Goal: Task Accomplishment & Management: Manage account settings

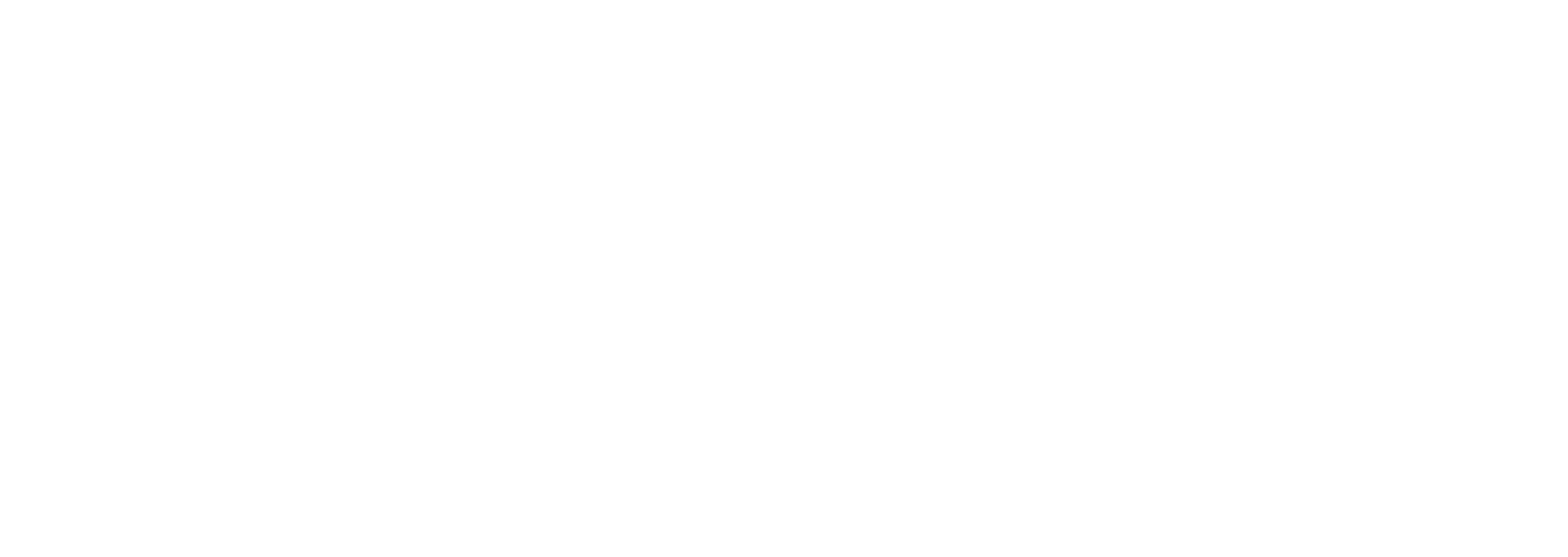
select select "2025"
select select "10"
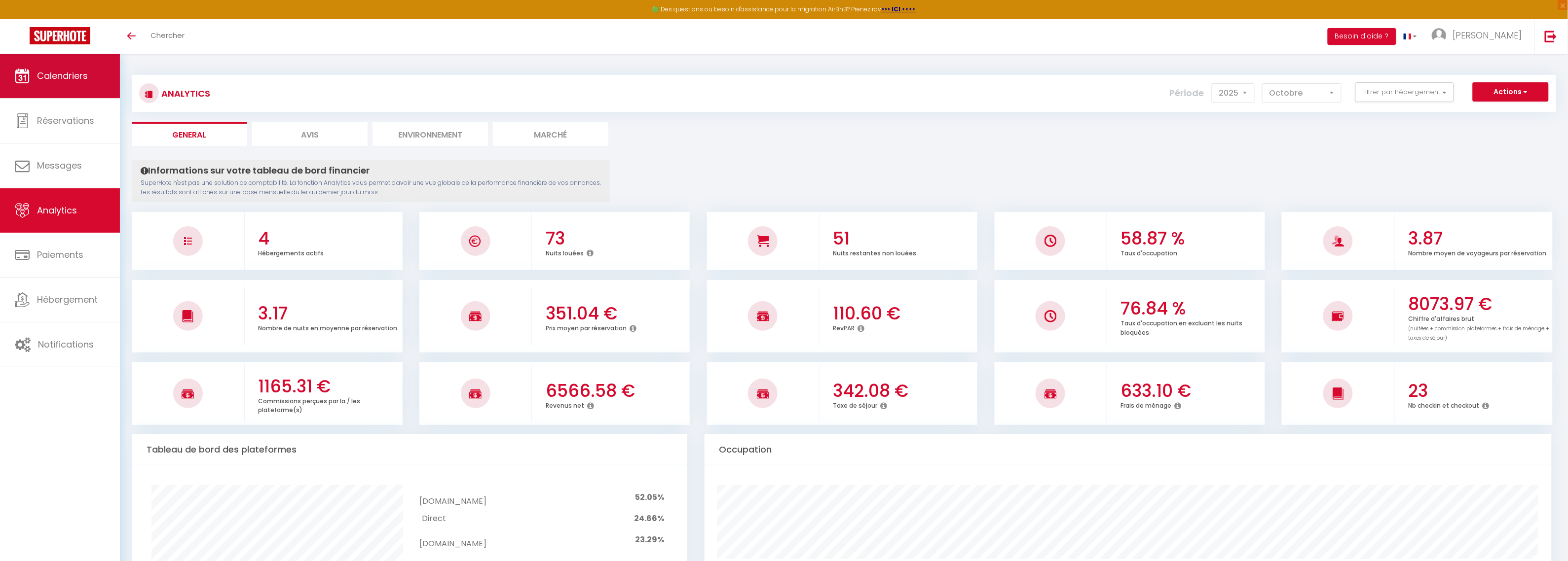
click at [69, 69] on span "Calendriers" at bounding box center [62, 75] width 51 height 13
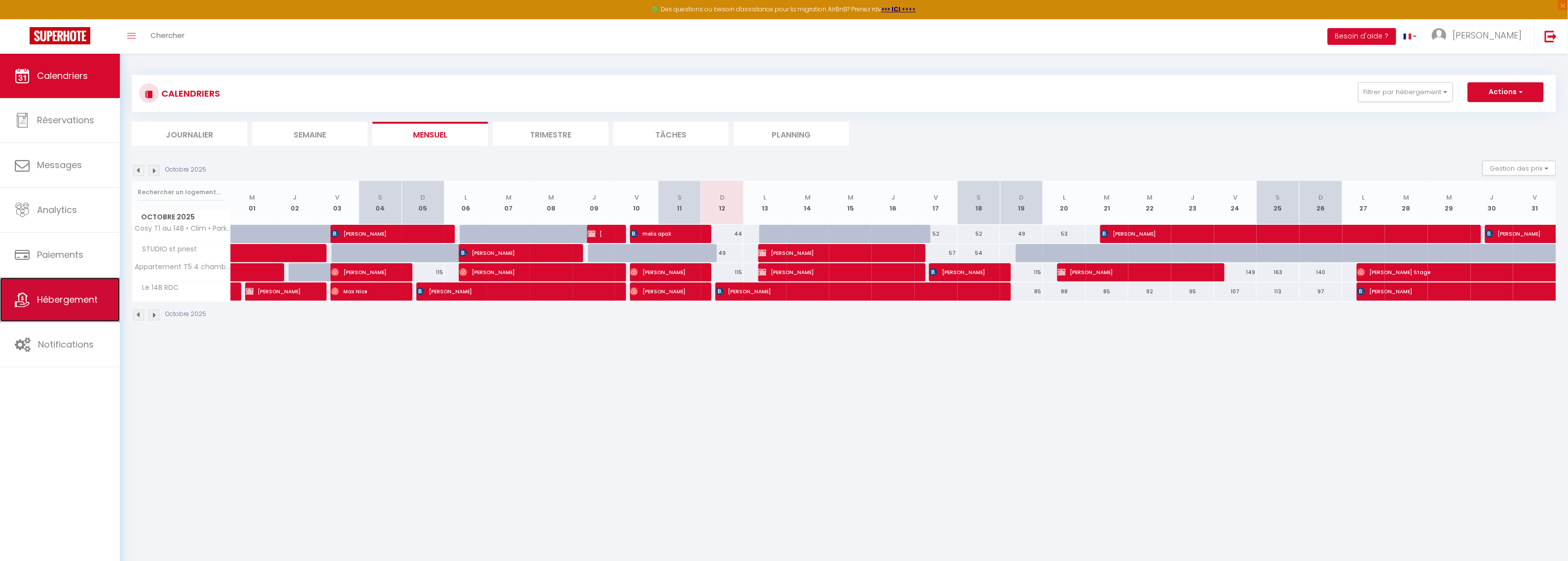
click at [54, 297] on span "Hébergement" at bounding box center [67, 299] width 61 height 13
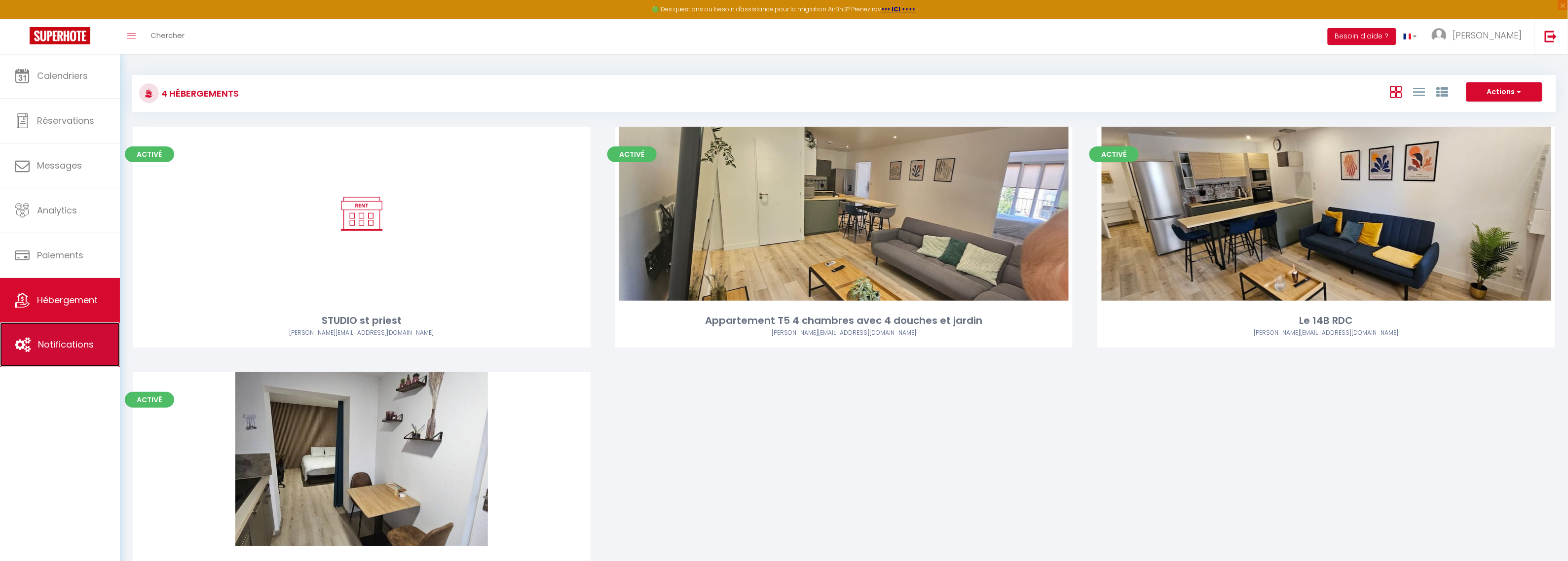
click at [65, 336] on link "Notifications" at bounding box center [59, 344] width 120 height 44
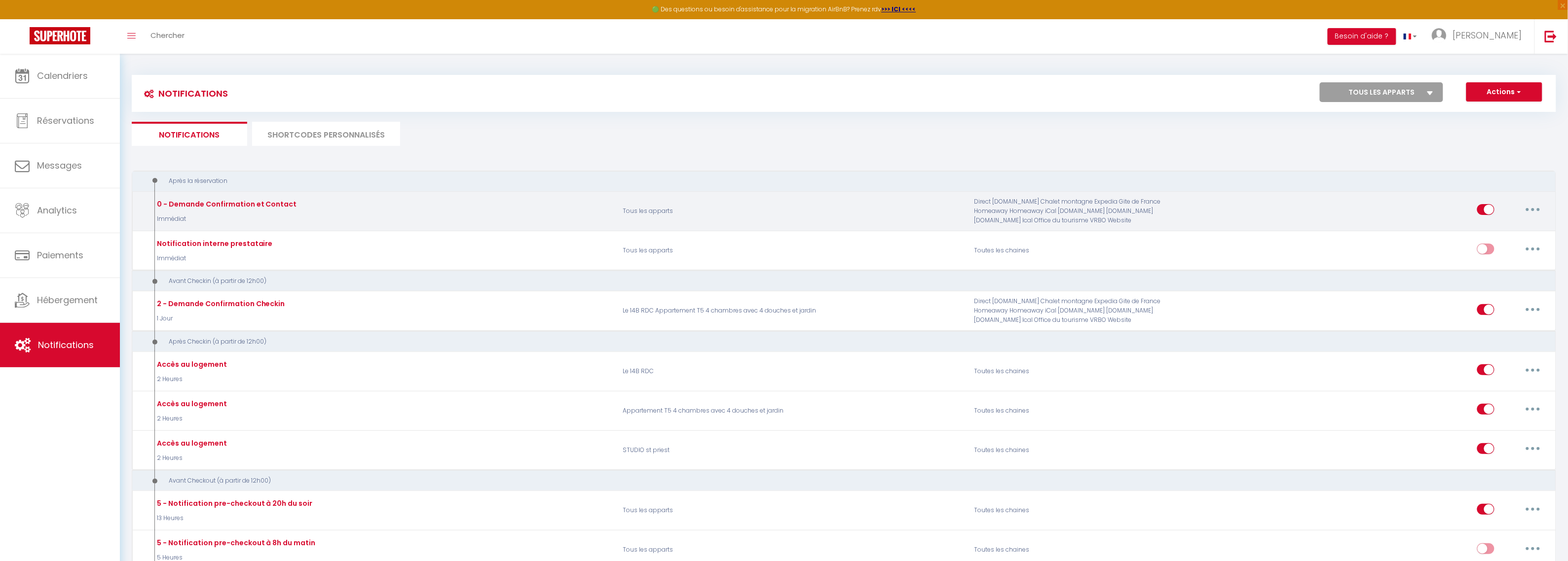
click at [1042, 209] on div "Direct [DOMAIN_NAME] Chalet montagne Expedia Gite de France Homeaway Homeaway i…" at bounding box center [1085, 211] width 235 height 28
click at [1524, 209] on button "button" at bounding box center [1533, 209] width 28 height 16
click at [1500, 233] on link "Editer" at bounding box center [1507, 232] width 73 height 17
type input "0 - Demande Confirmation et Contact"
select select "Immédiat"
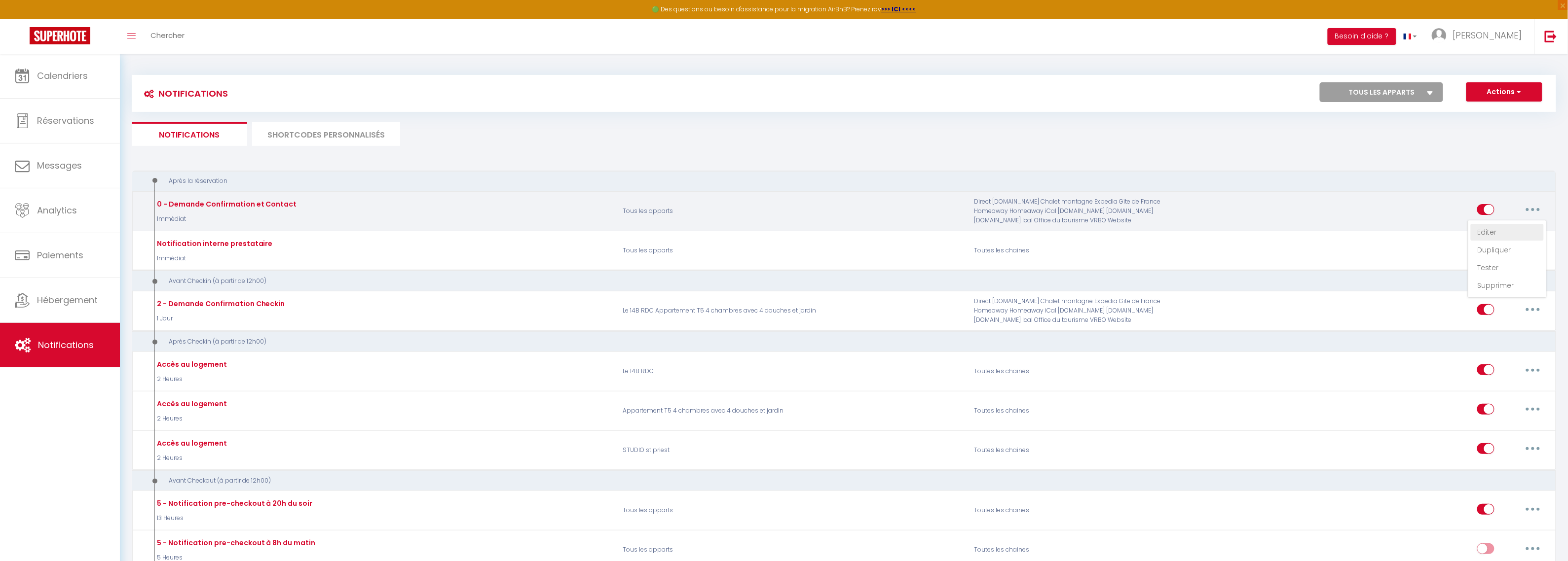
select select "if_booking_is_paid"
checkbox input "true"
checkbox input "false"
radio input "true"
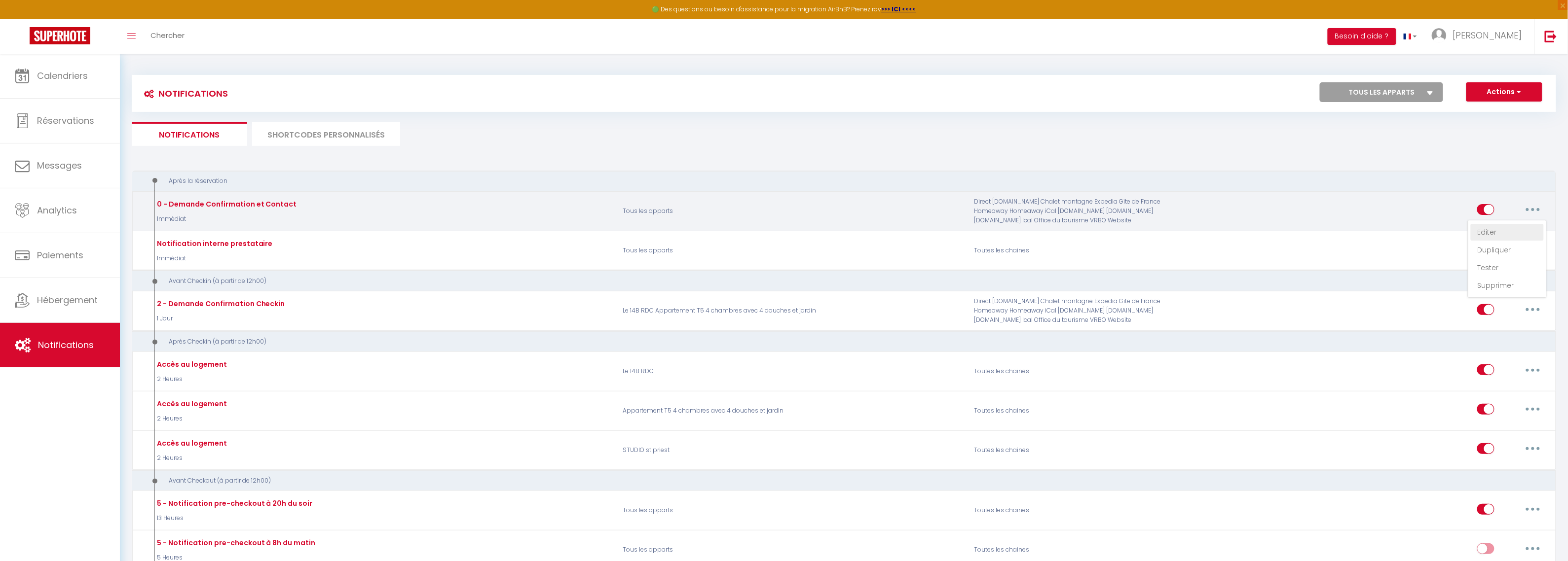
type input "Merci de confirmer votre réservation - [BOOKING:ID] - [GUEST:FIRST_NAME] [GUEST…"
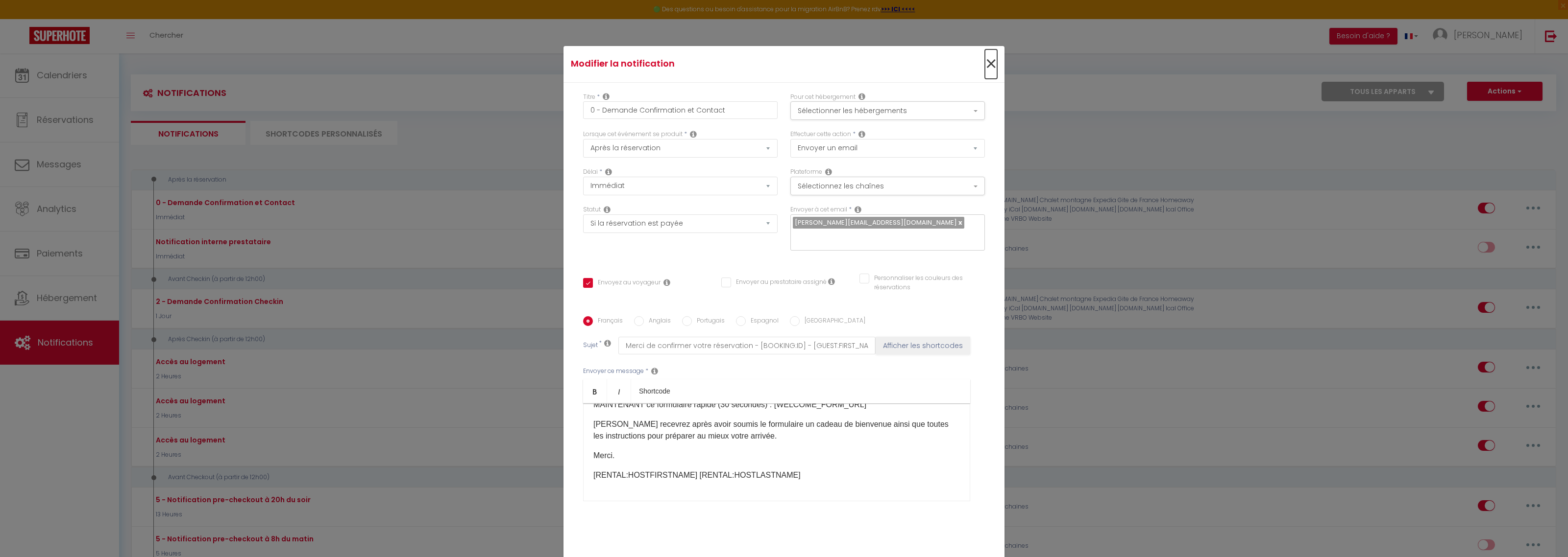
click at [985, 75] on span "×" at bounding box center [990, 64] width 12 height 30
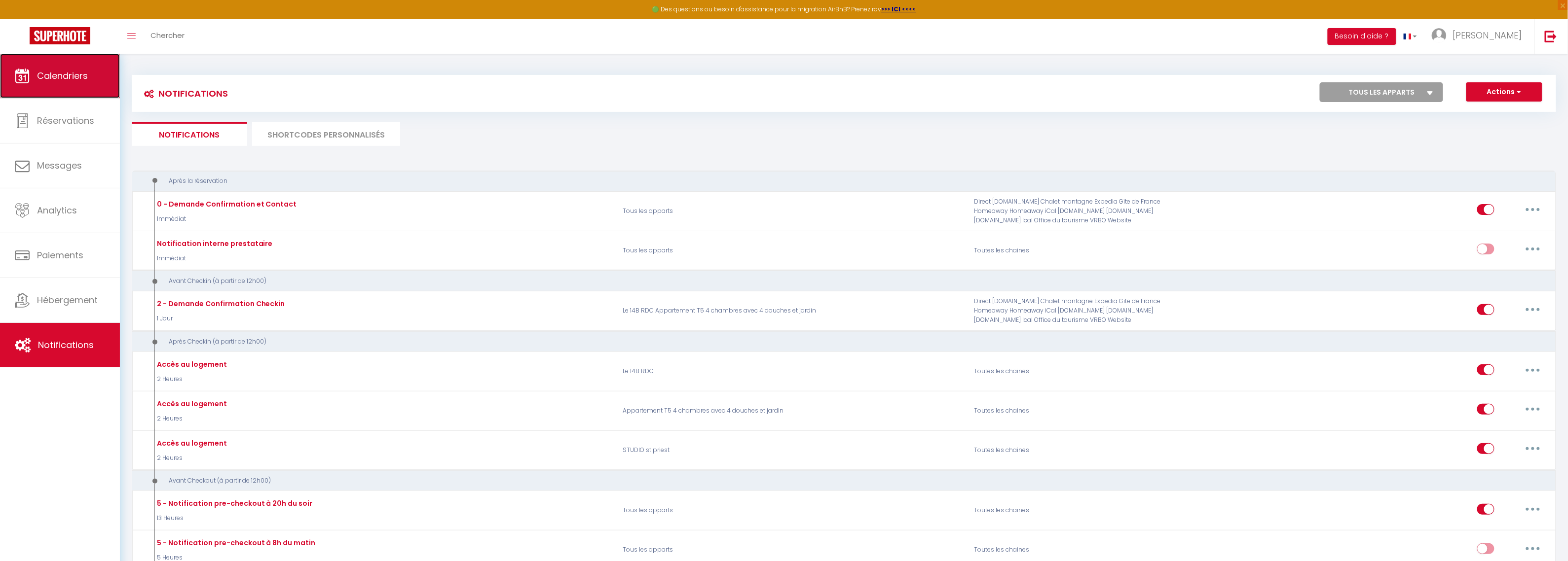
click at [67, 73] on span "Calendriers" at bounding box center [62, 75] width 51 height 13
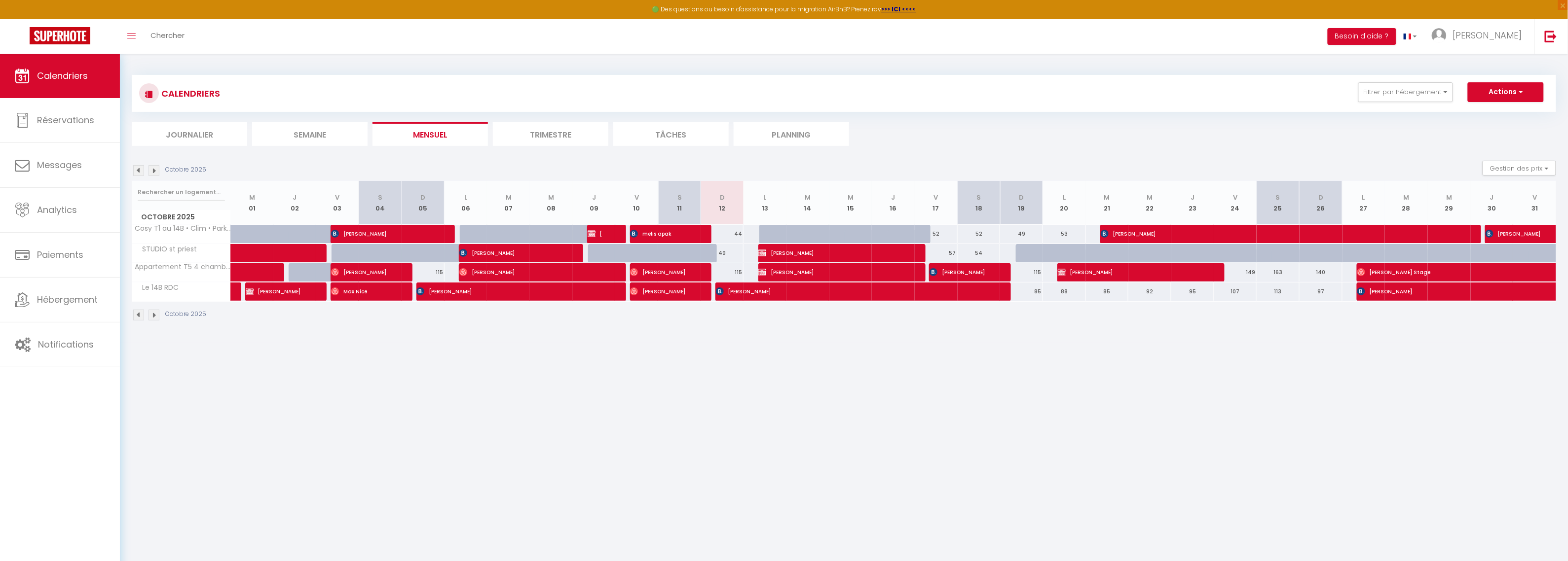
click at [1035, 256] on div at bounding box center [1037, 253] width 43 height 19
type input "50"
type input "Dim 19 Octobre 2025"
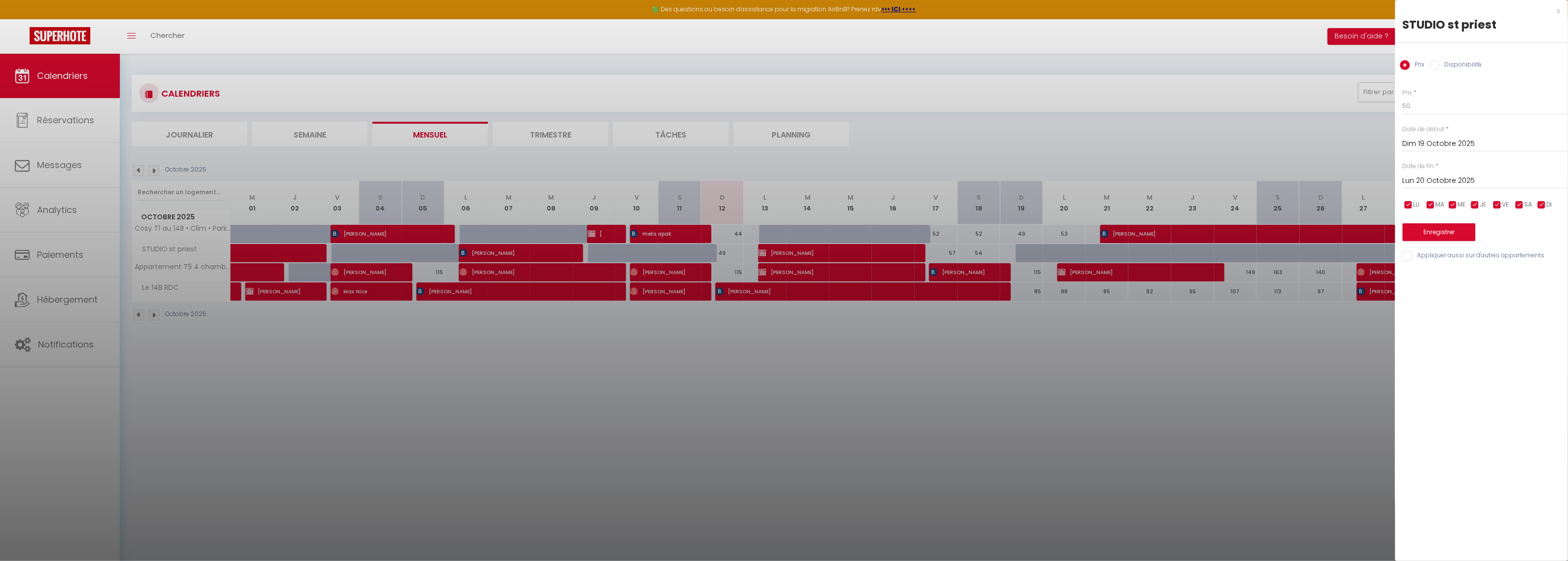
click at [1459, 180] on input "Lun 20 Octobre 2025" at bounding box center [1485, 180] width 165 height 13
click at [1458, 299] on span "21" at bounding box center [1456, 297] width 21 height 20
type input "[DATE]"
click at [1477, 112] on input "50" at bounding box center [1485, 106] width 165 height 18
click at [1462, 65] on label "Disponibilité" at bounding box center [1461, 65] width 42 height 11
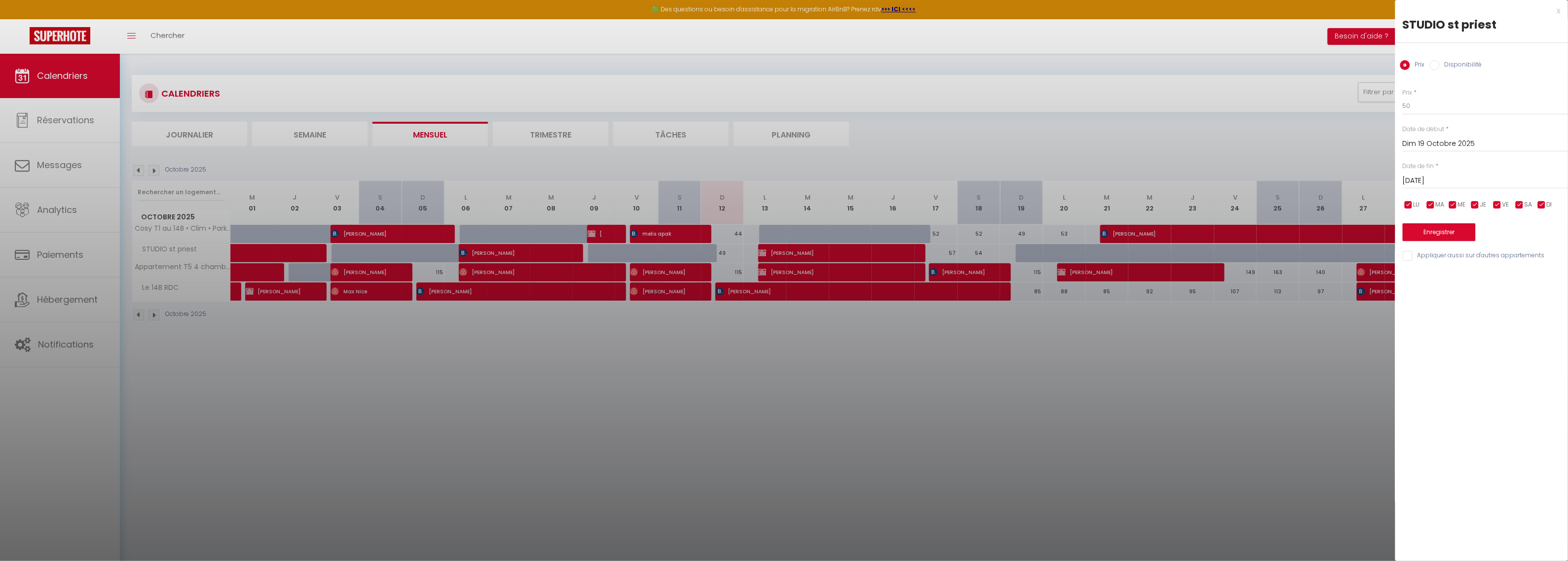
click at [1440, 65] on input "Disponibilité" at bounding box center [1434, 65] width 10 height 10
radio input "true"
radio input "false"
click at [1427, 236] on button "Enregistrer" at bounding box center [1439, 233] width 73 height 18
